Goal: Information Seeking & Learning: Learn about a topic

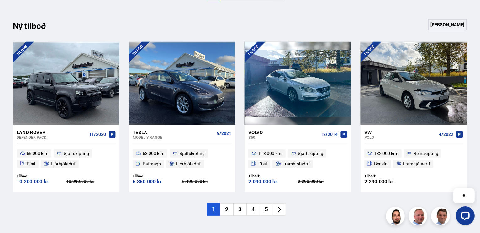
scroll to position [658, 0]
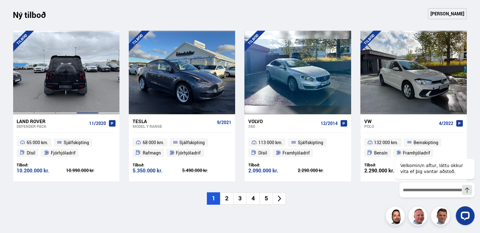
click at [88, 74] on div at bounding box center [87, 72] width 21 height 83
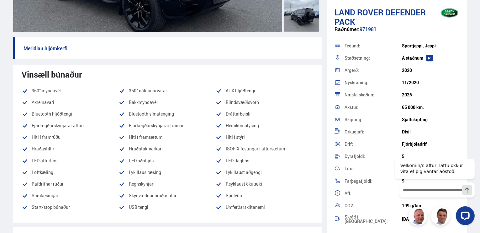
scroll to position [188, 0]
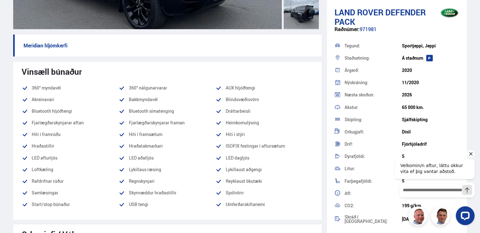
click at [470, 153] on icon "Hide greeting" at bounding box center [471, 153] width 8 height 8
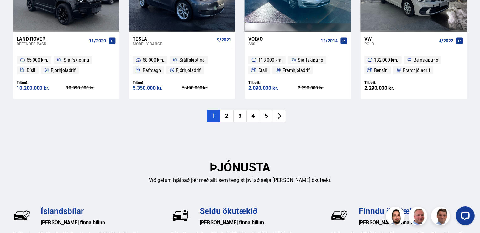
scroll to position [752, 0]
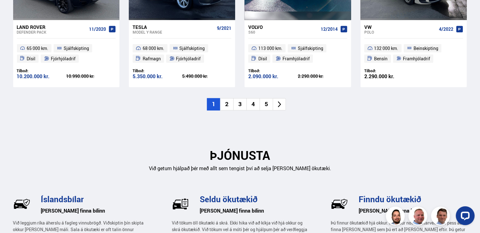
click at [226, 105] on li "2" at bounding box center [226, 104] width 13 height 12
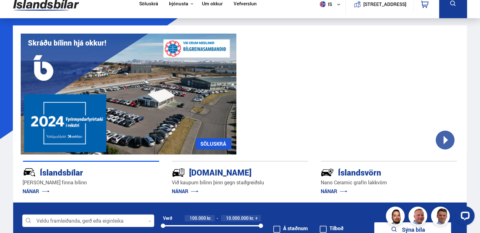
scroll to position [0, 0]
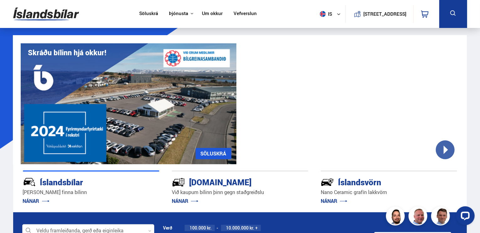
click at [142, 14] on link "Söluskrá" at bounding box center [148, 14] width 19 height 7
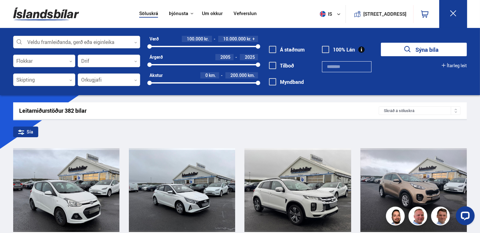
drag, startPoint x: 293, startPoint y: 50, endPoint x: 298, endPoint y: 50, distance: 4.7
click at [294, 50] on label "Á staðnum" at bounding box center [287, 50] width 36 height 6
click at [282, 66] on label "Tilboð" at bounding box center [281, 66] width 25 height 6
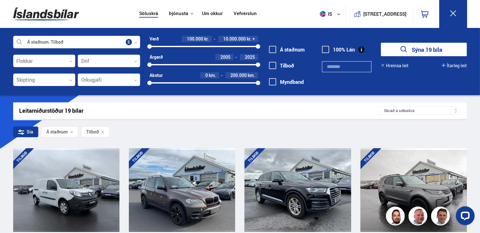
click at [402, 48] on icon "submit" at bounding box center [403, 49] width 9 height 9
click at [207, 13] on link "Um okkur" at bounding box center [212, 14] width 21 height 7
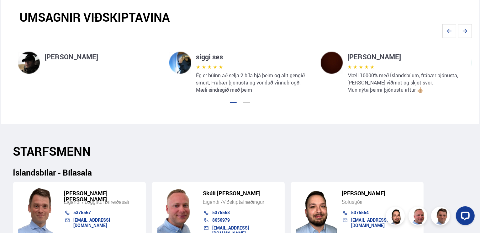
scroll to position [470, 0]
